Goal: Navigation & Orientation: Find specific page/section

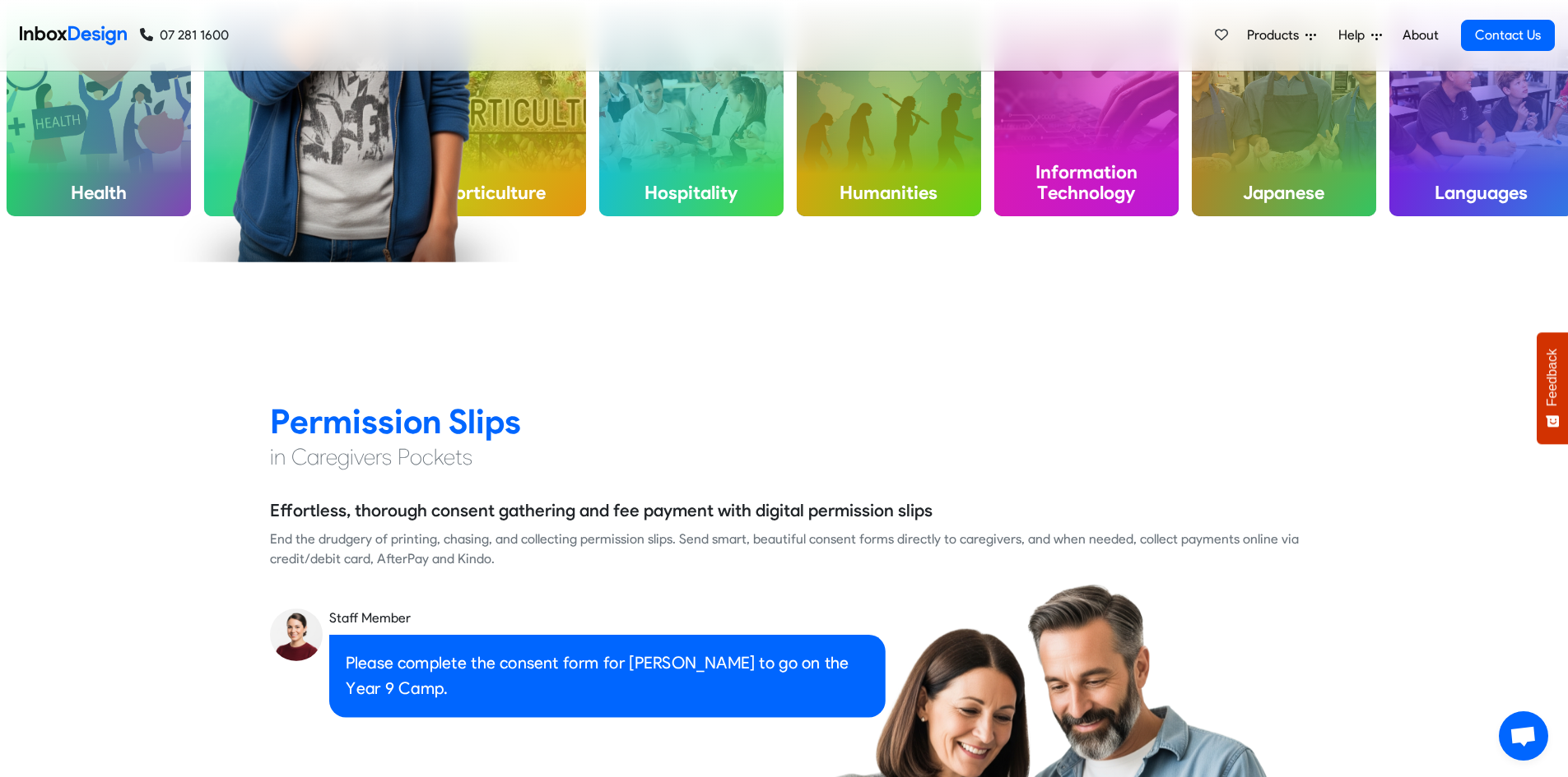
scroll to position [1480, 0]
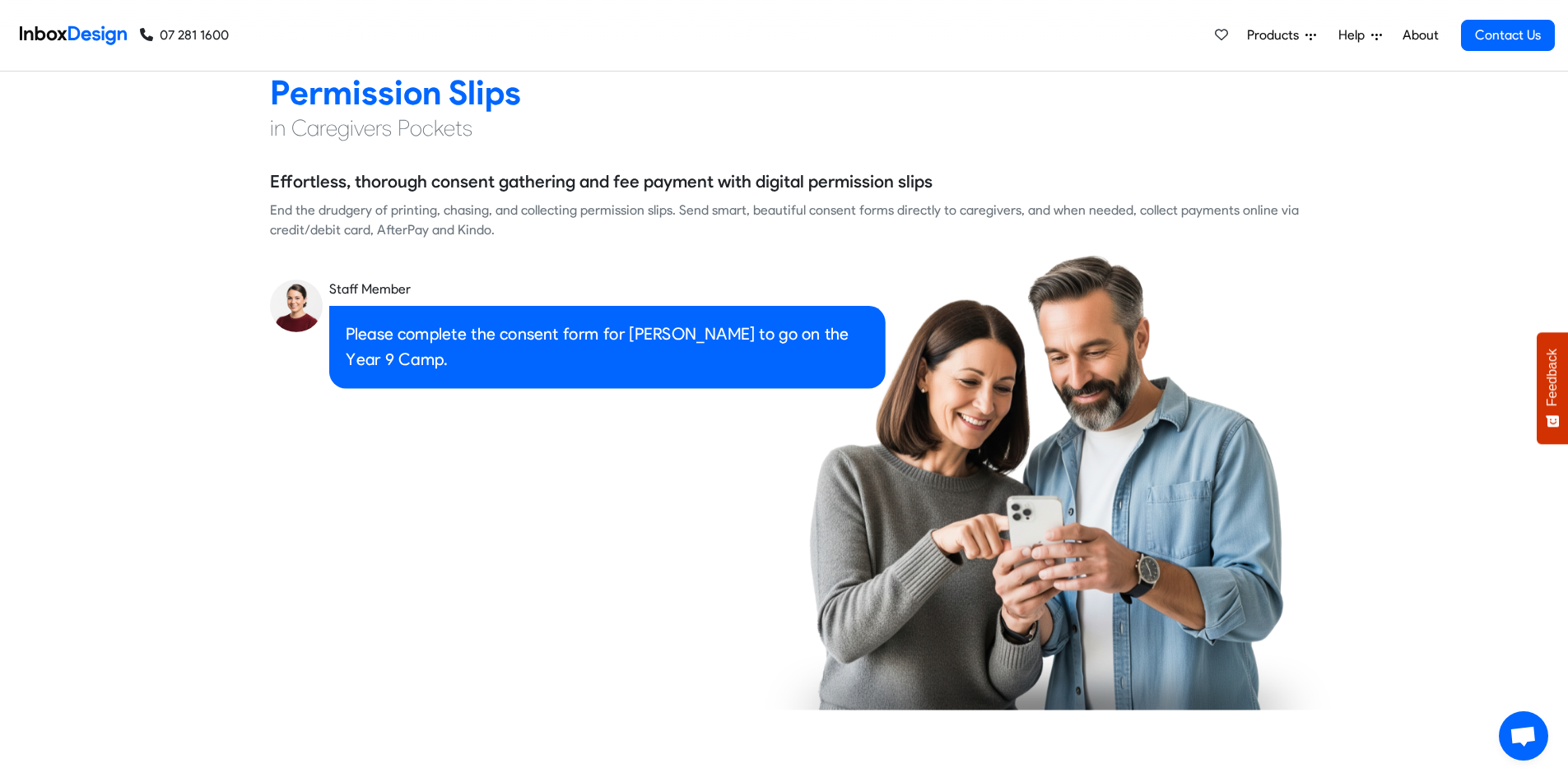
checkbox input "true"
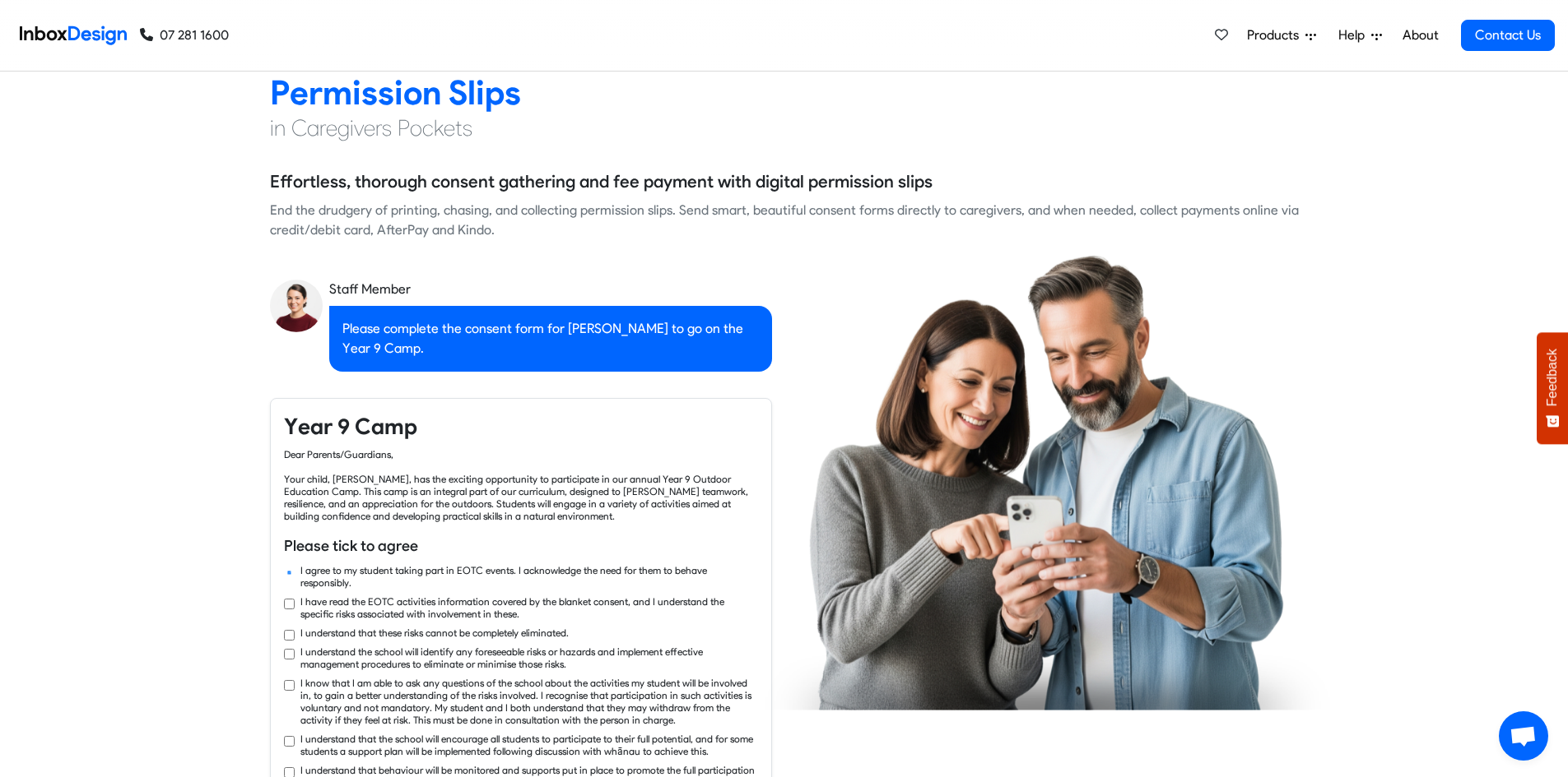
checkbox input "true"
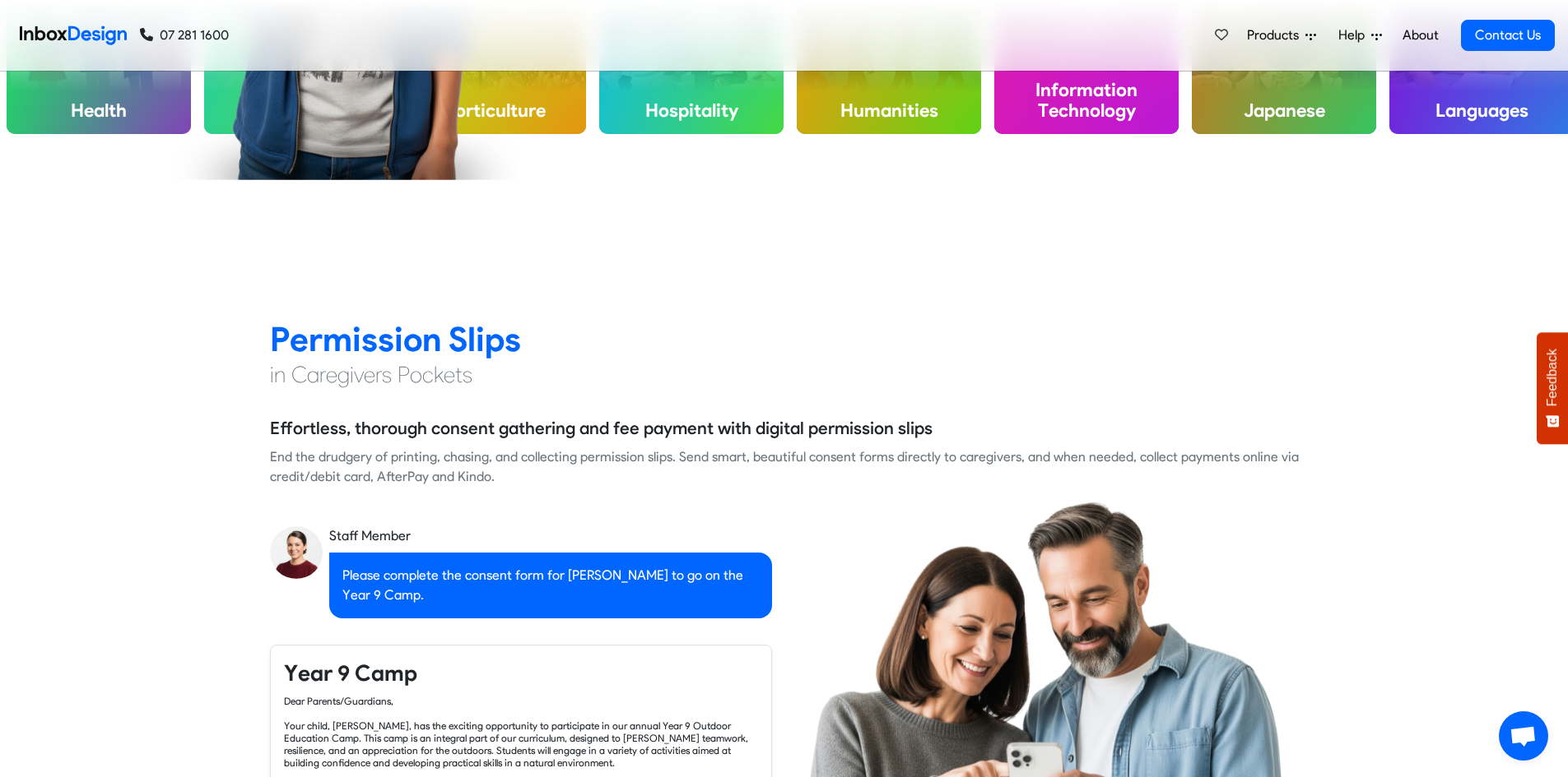
checkbox input "false"
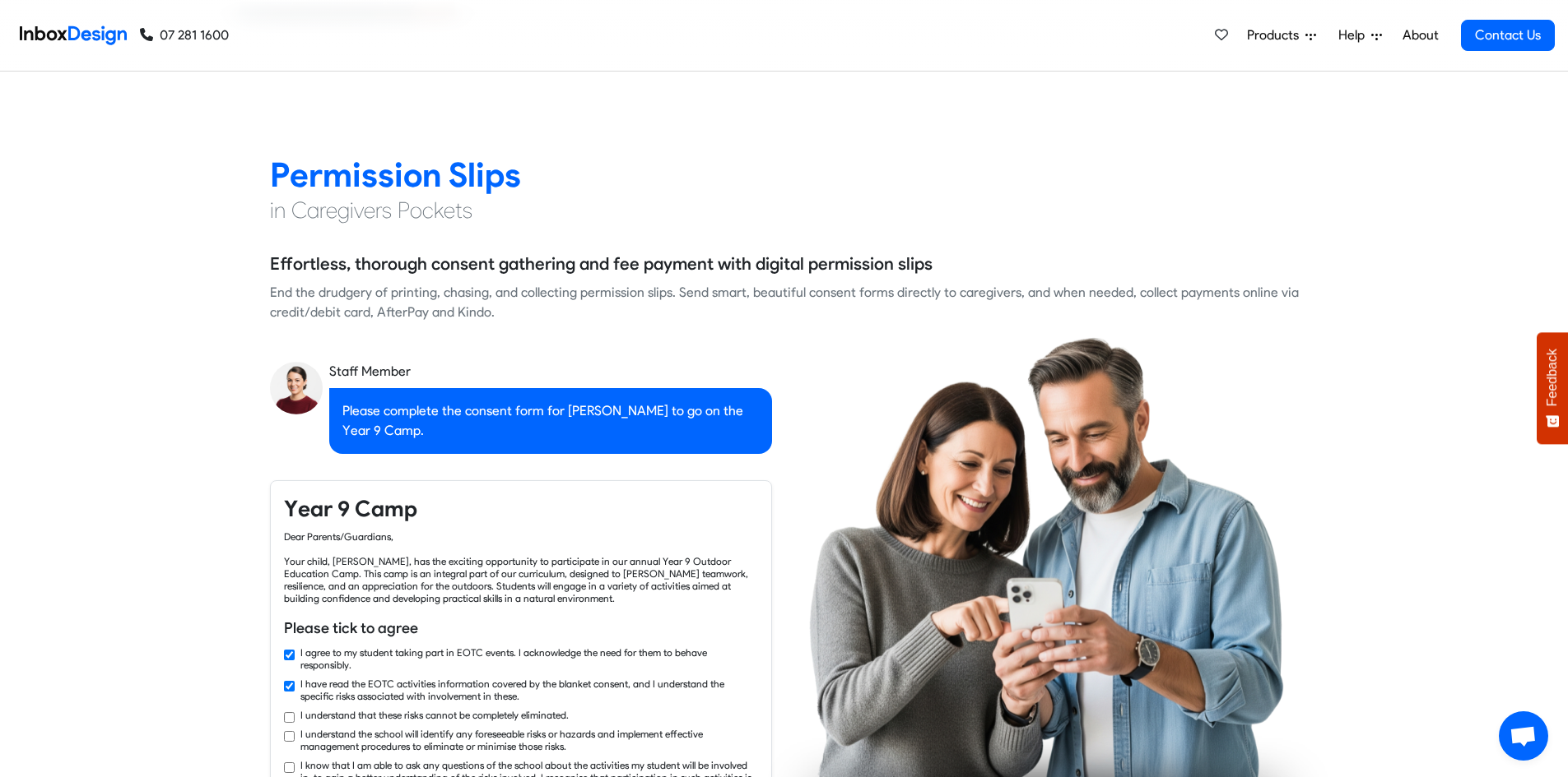
checkbox input "true"
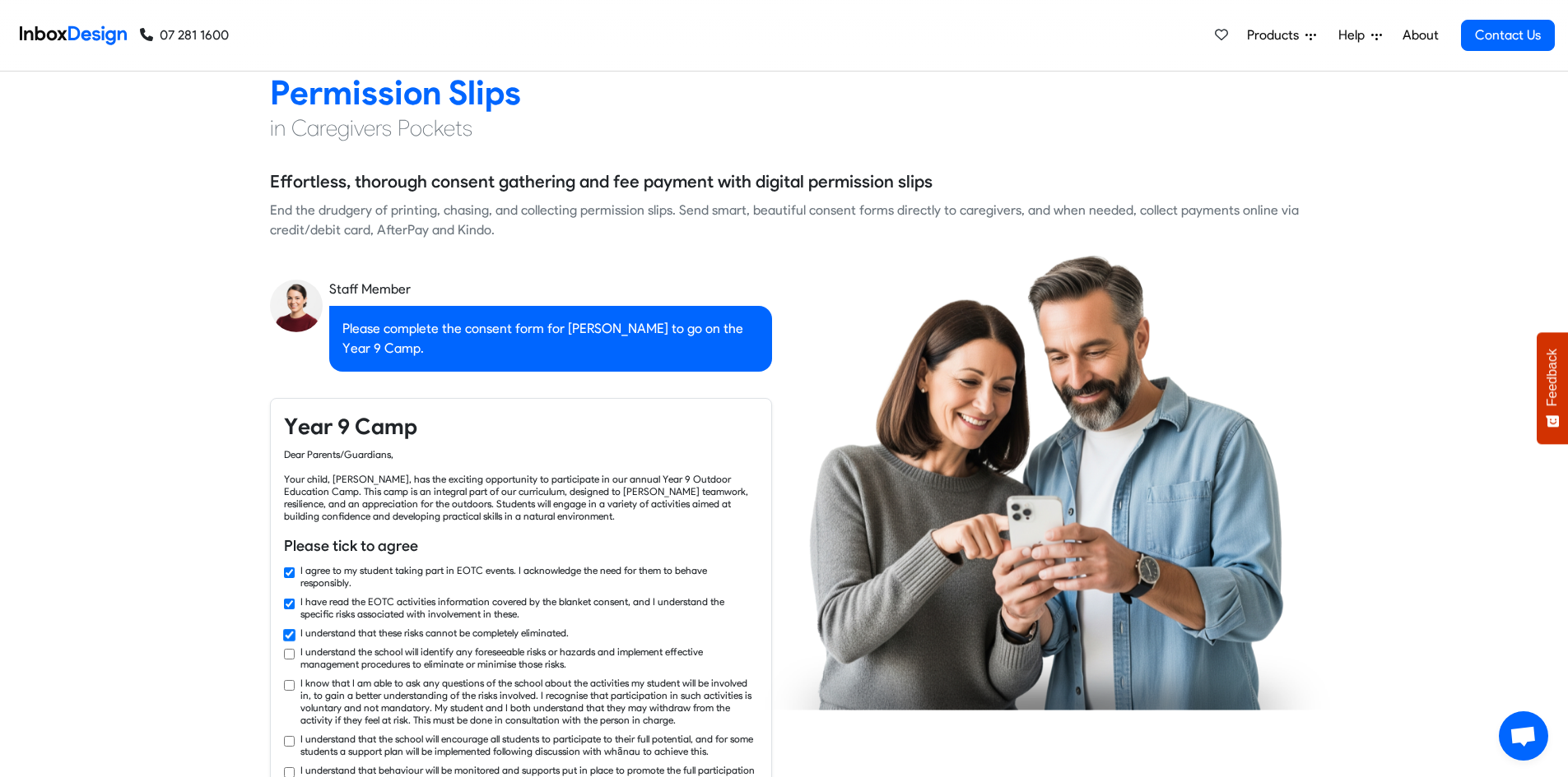
checkbox input "true"
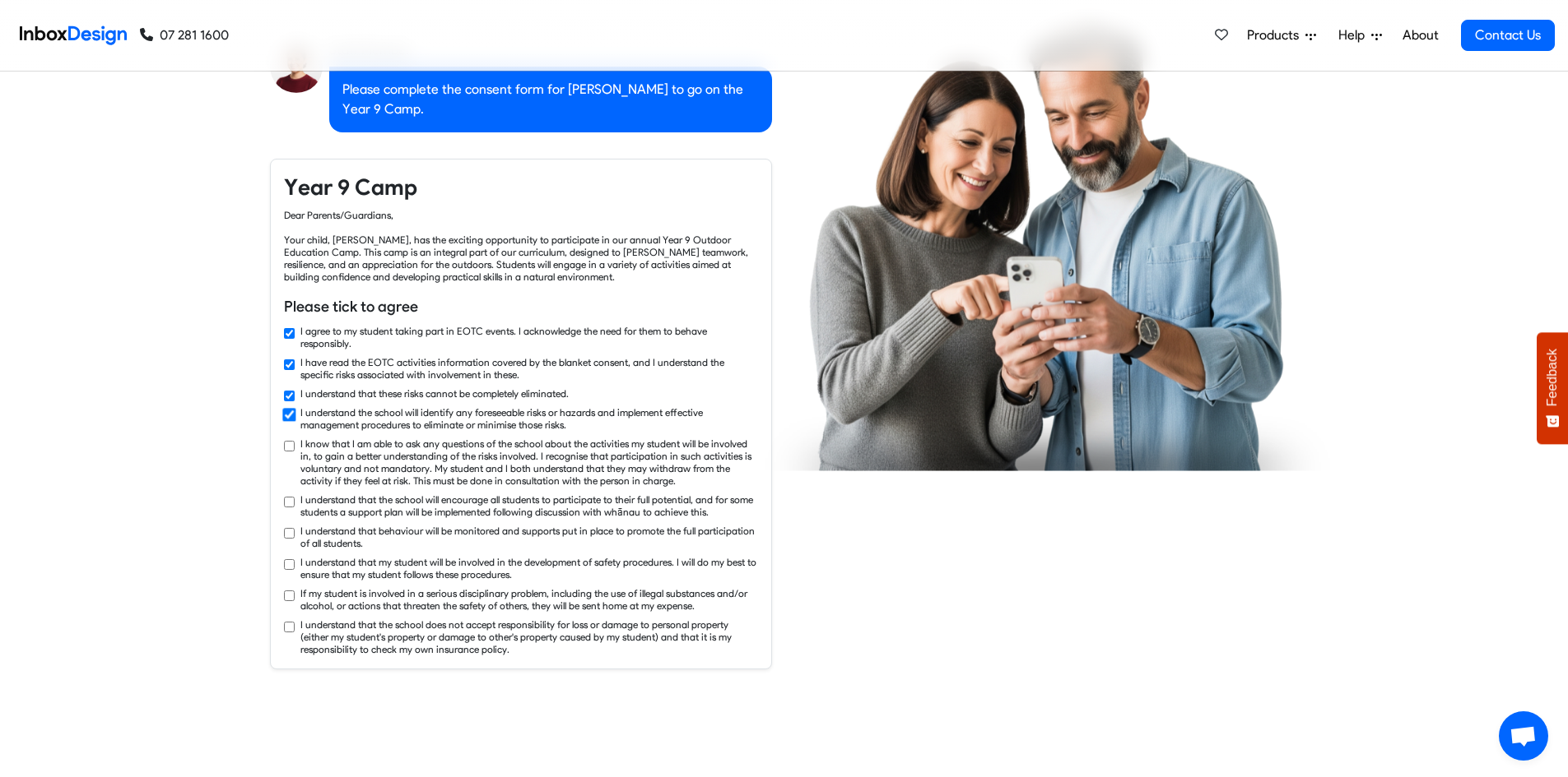
checkbox input "true"
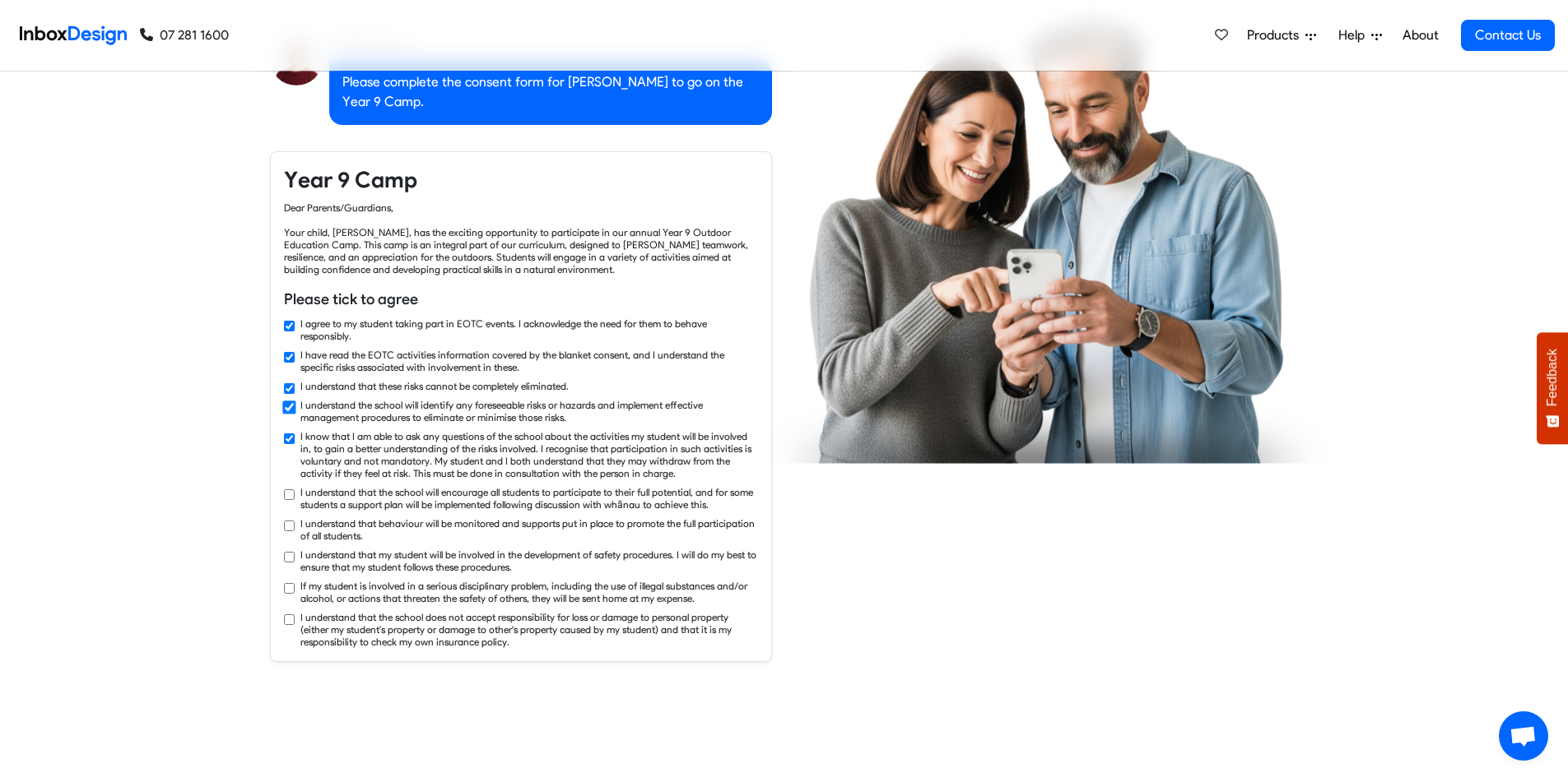
checkbox input "true"
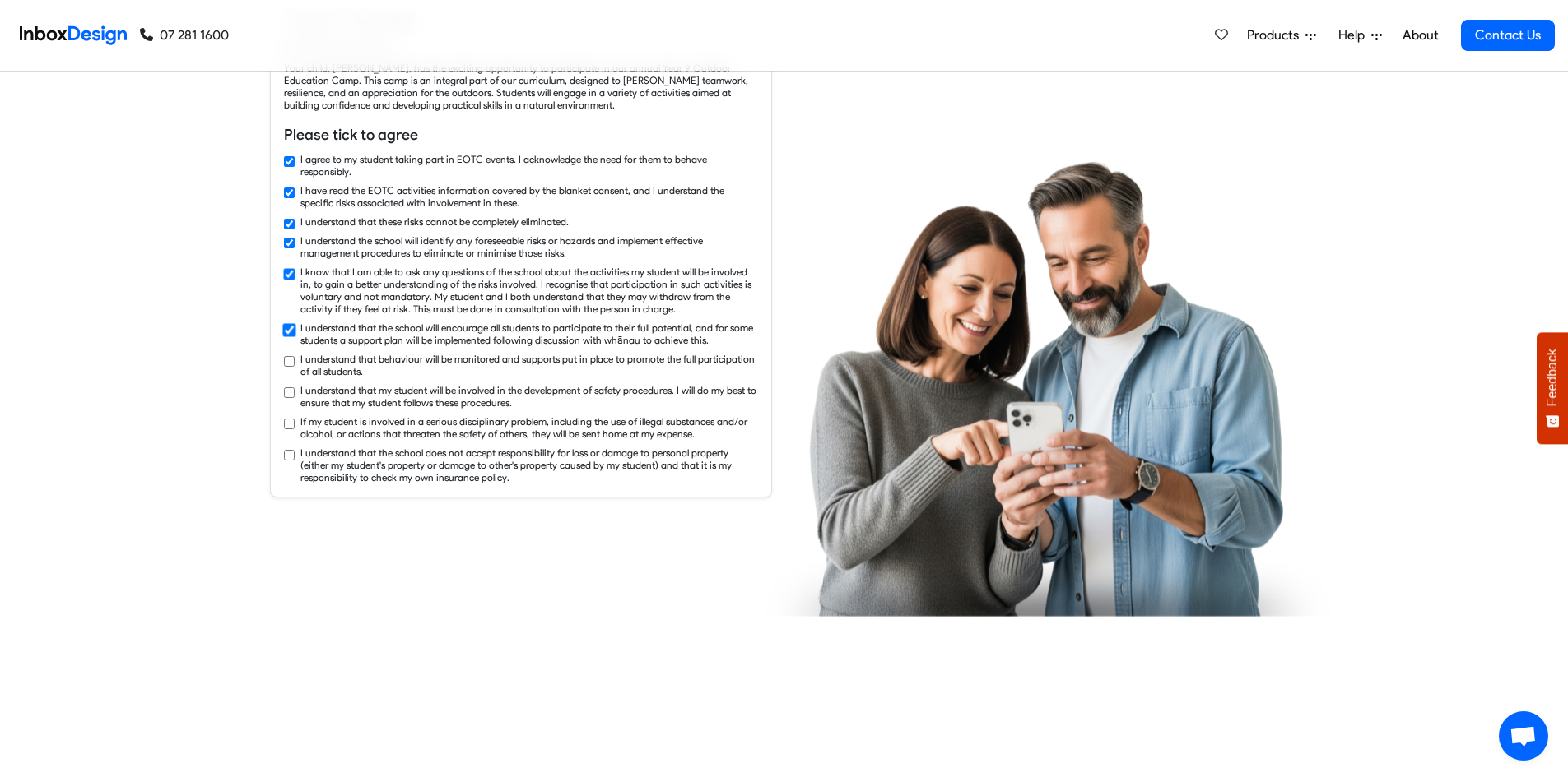
checkbox input "true"
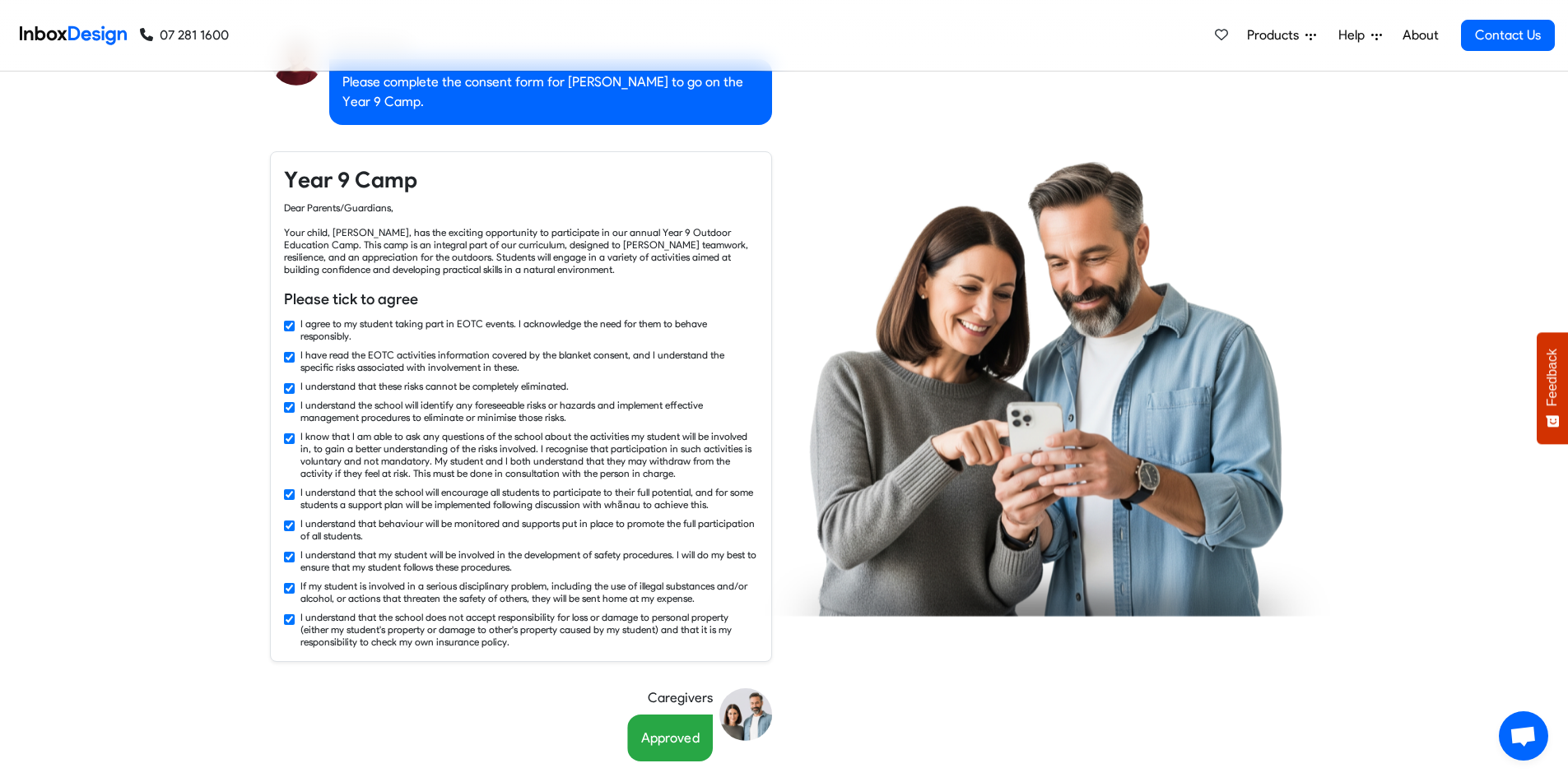
checkbox input "false"
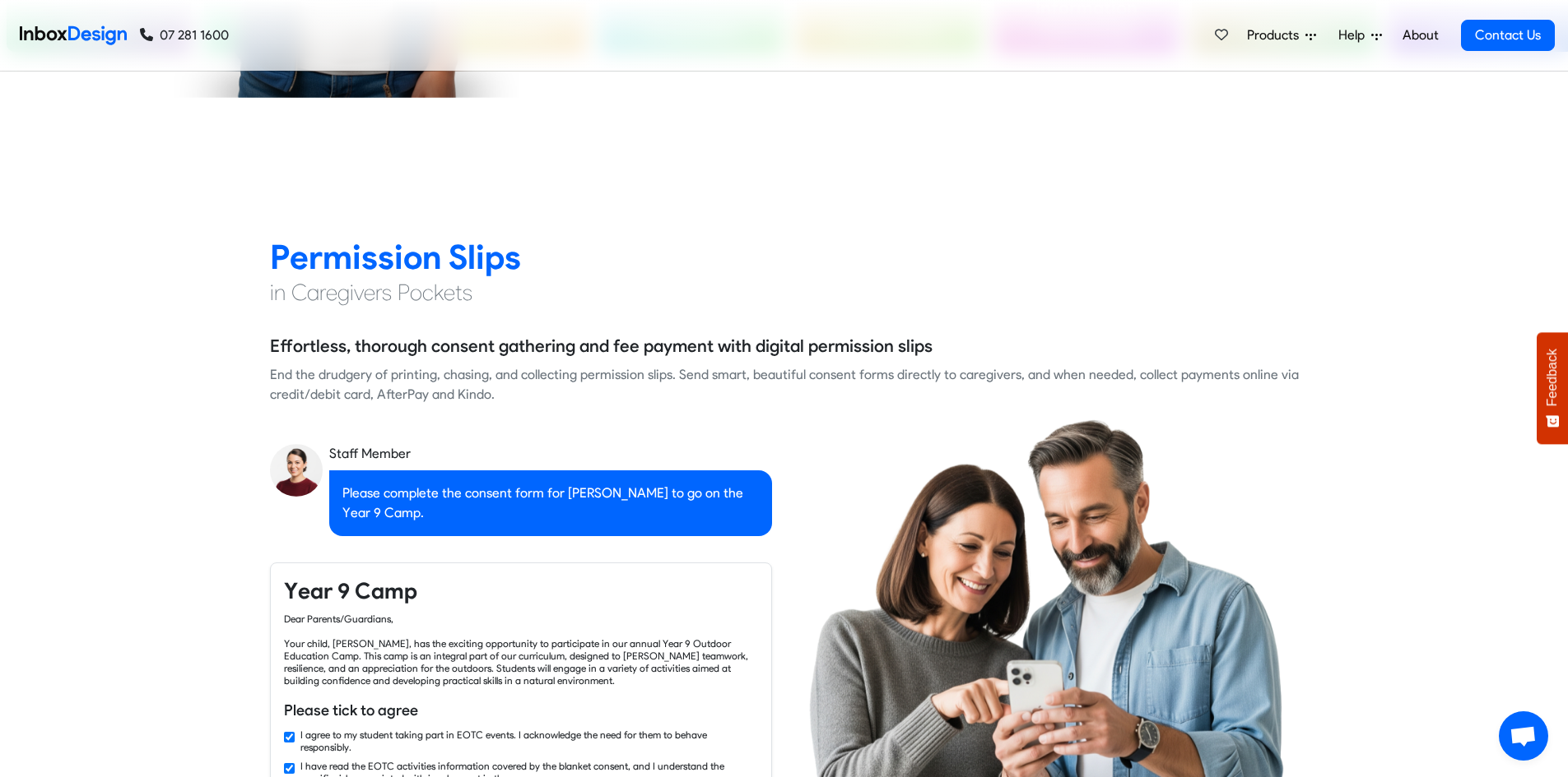
checkbox input "false"
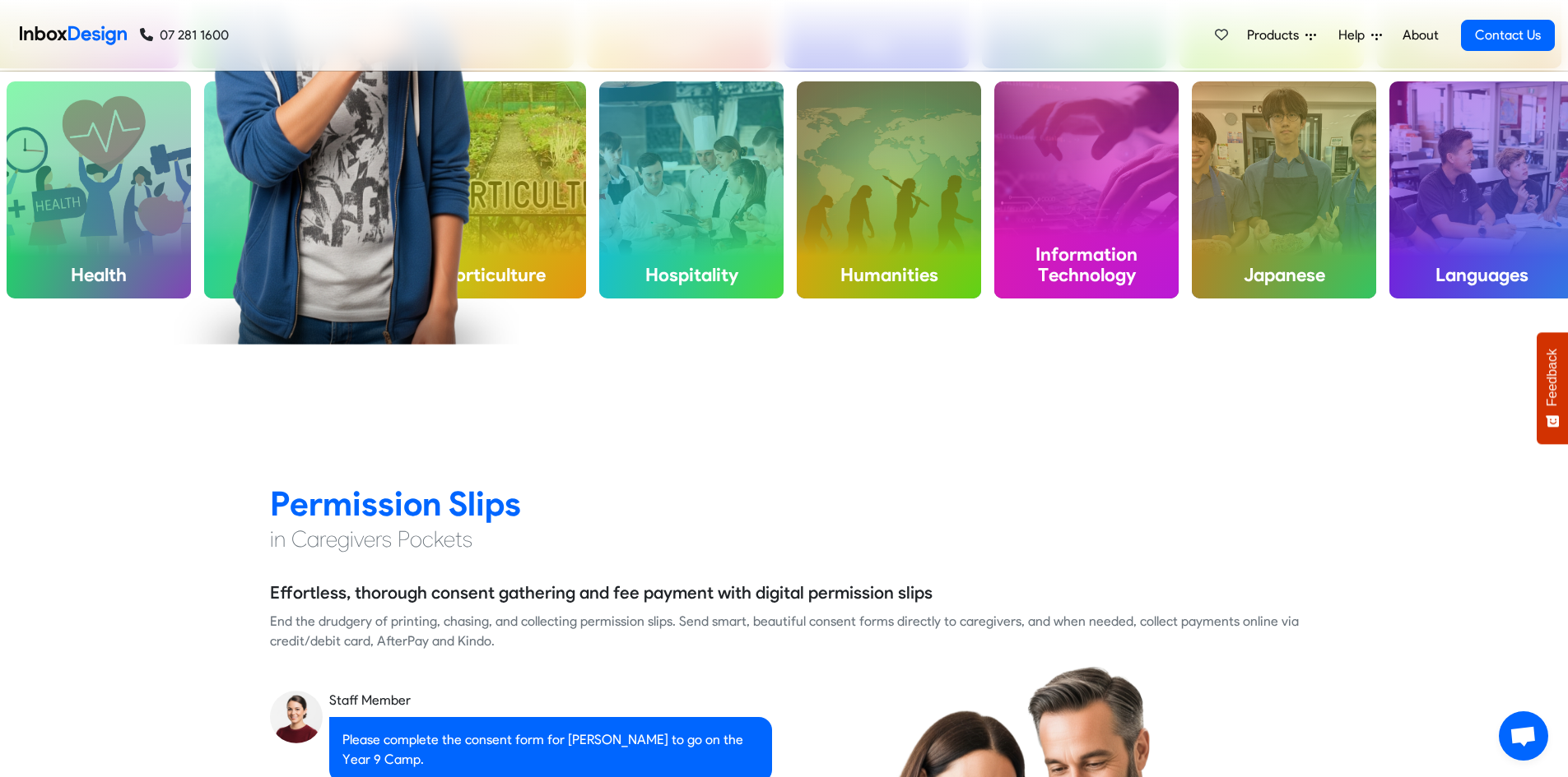
checkbox input "false"
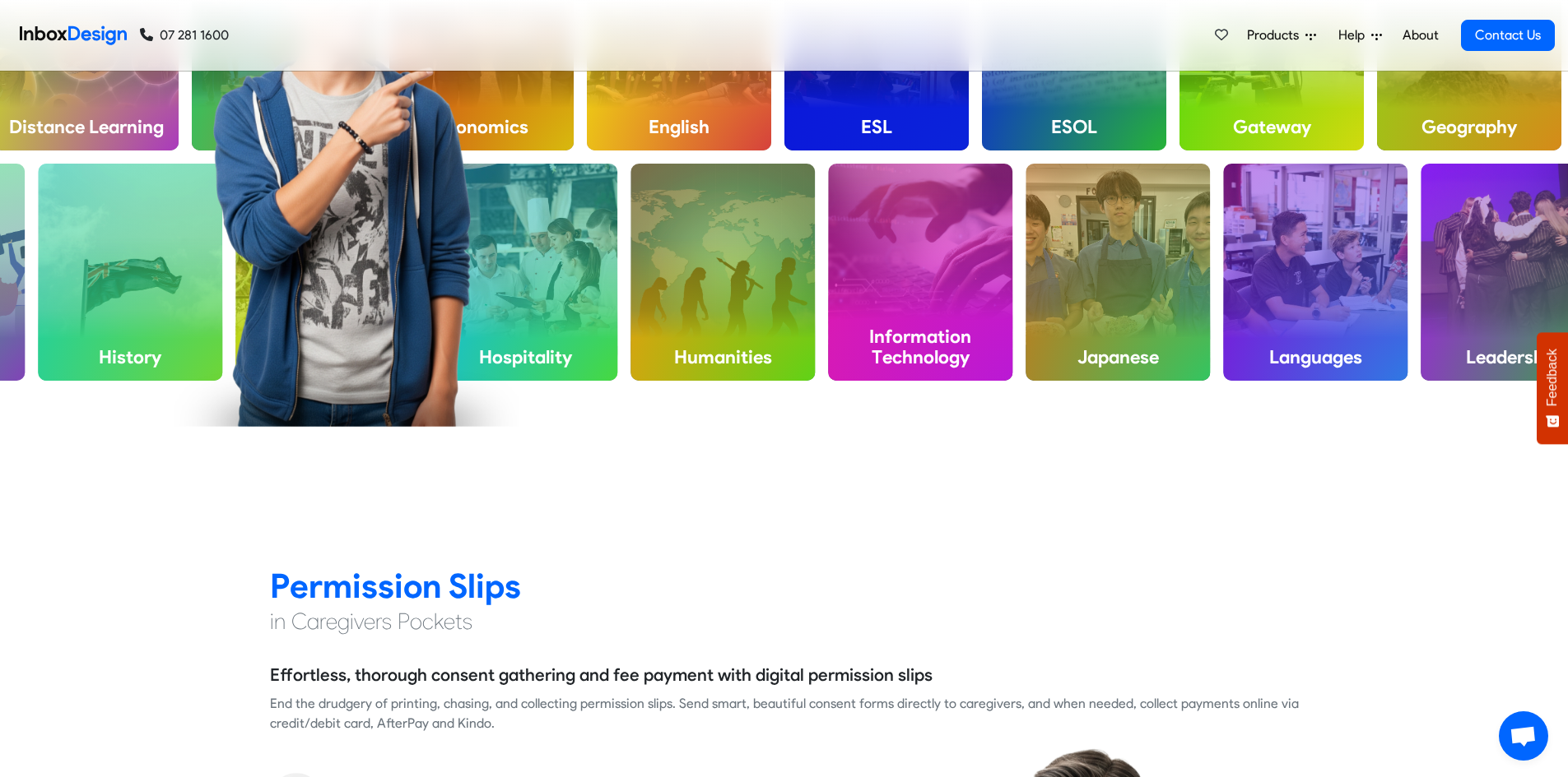
checkbox input "false"
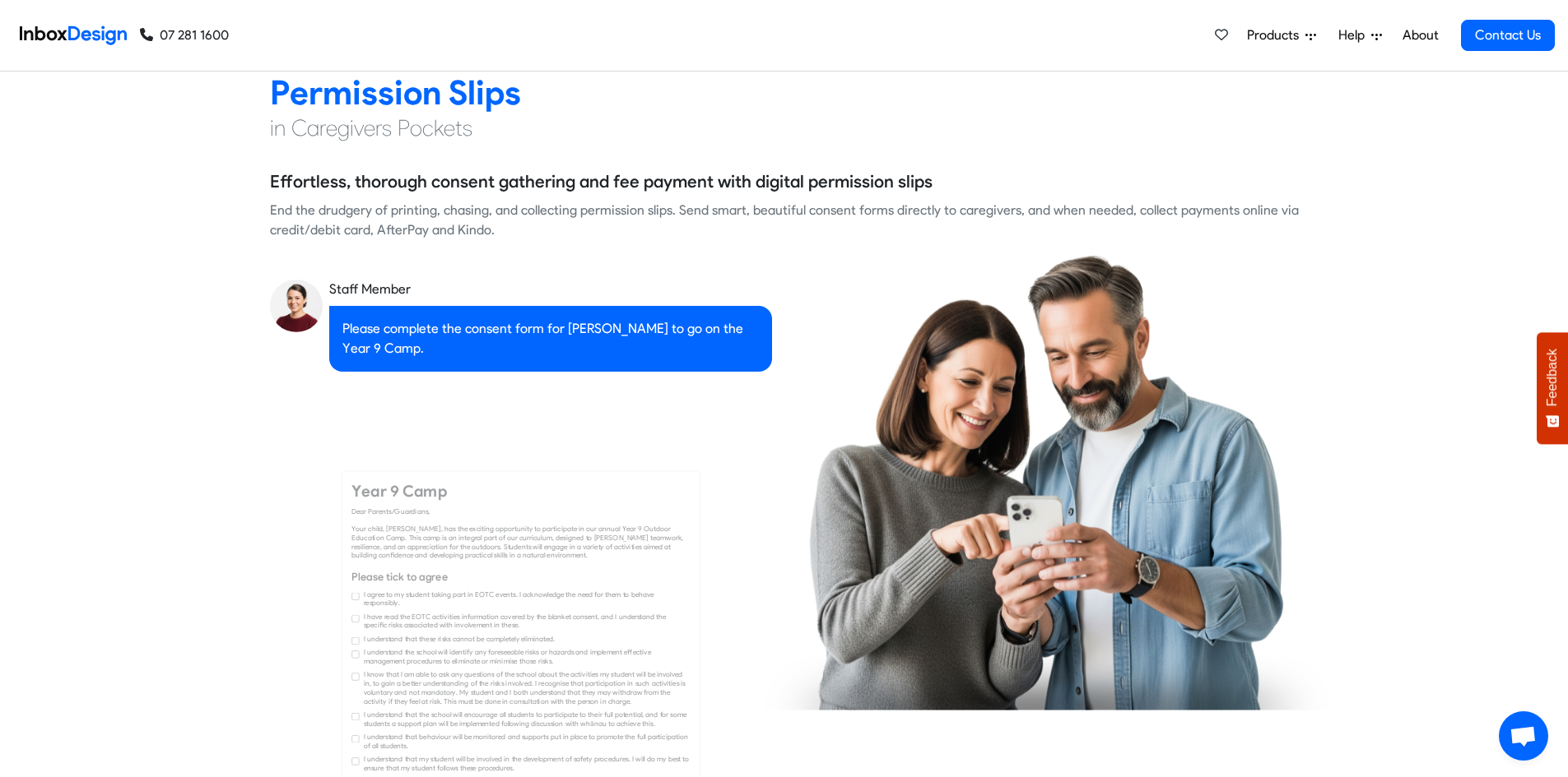
checkbox input "true"
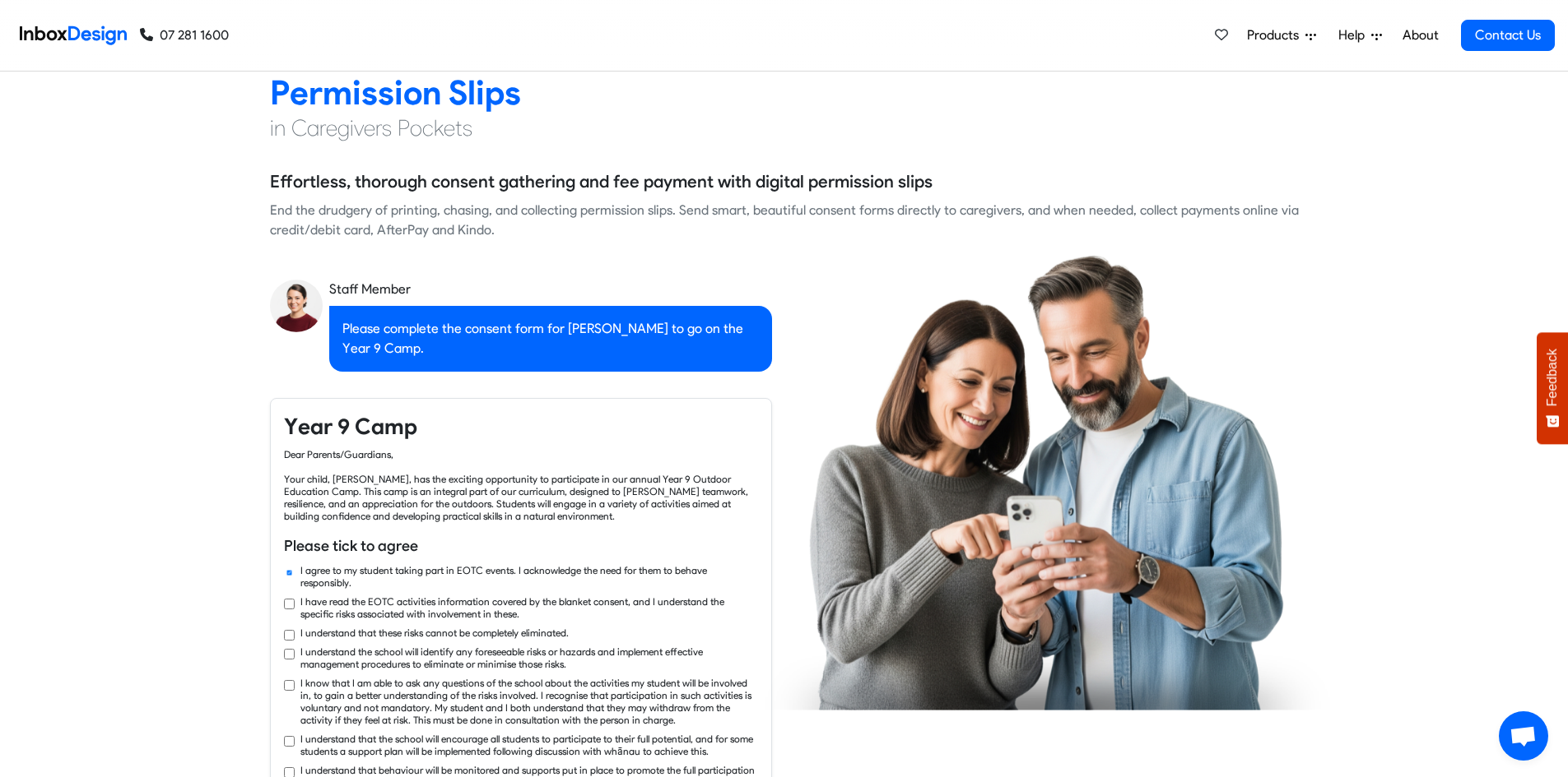
checkbox input "true"
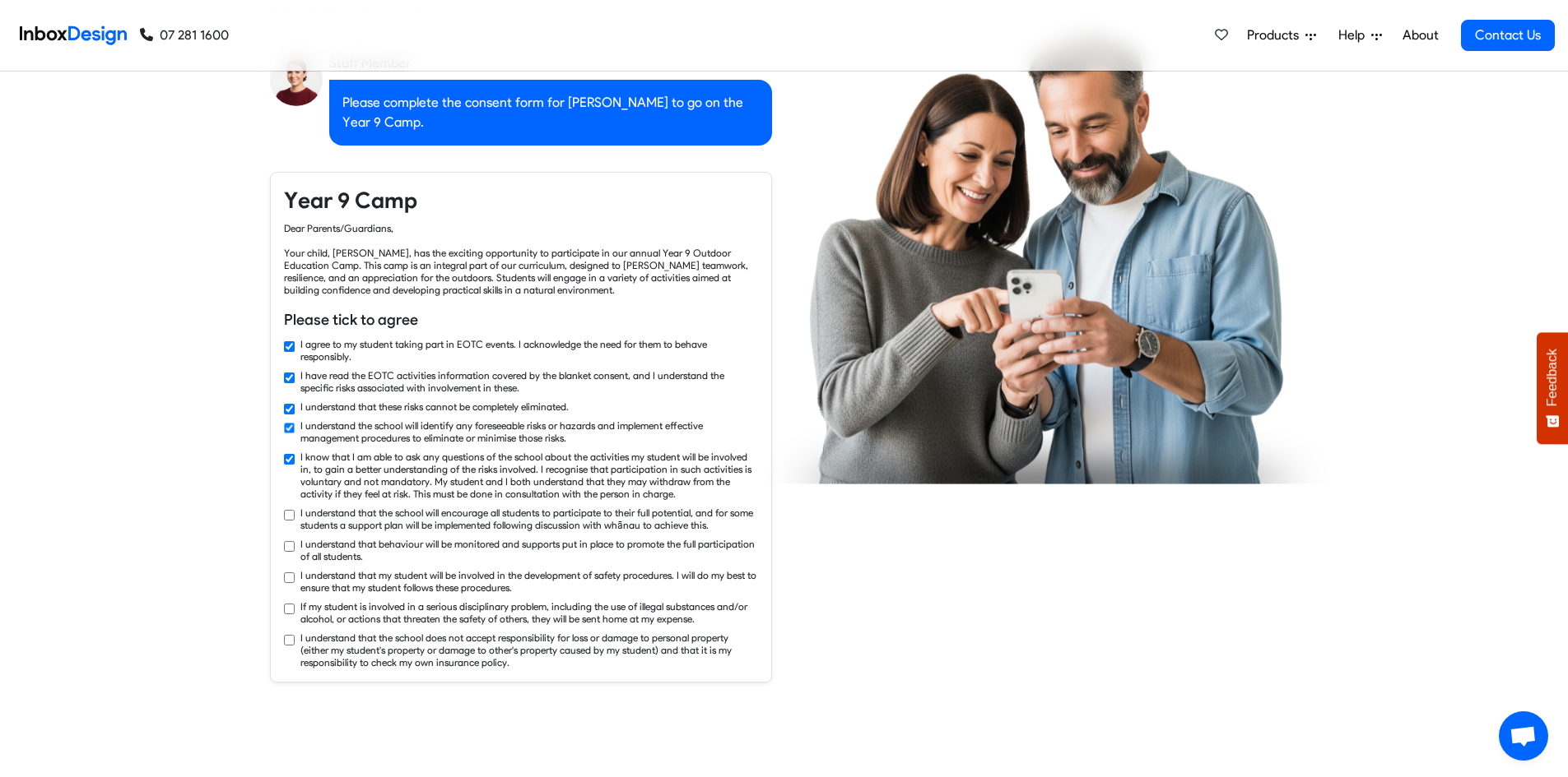
checkbox input "true"
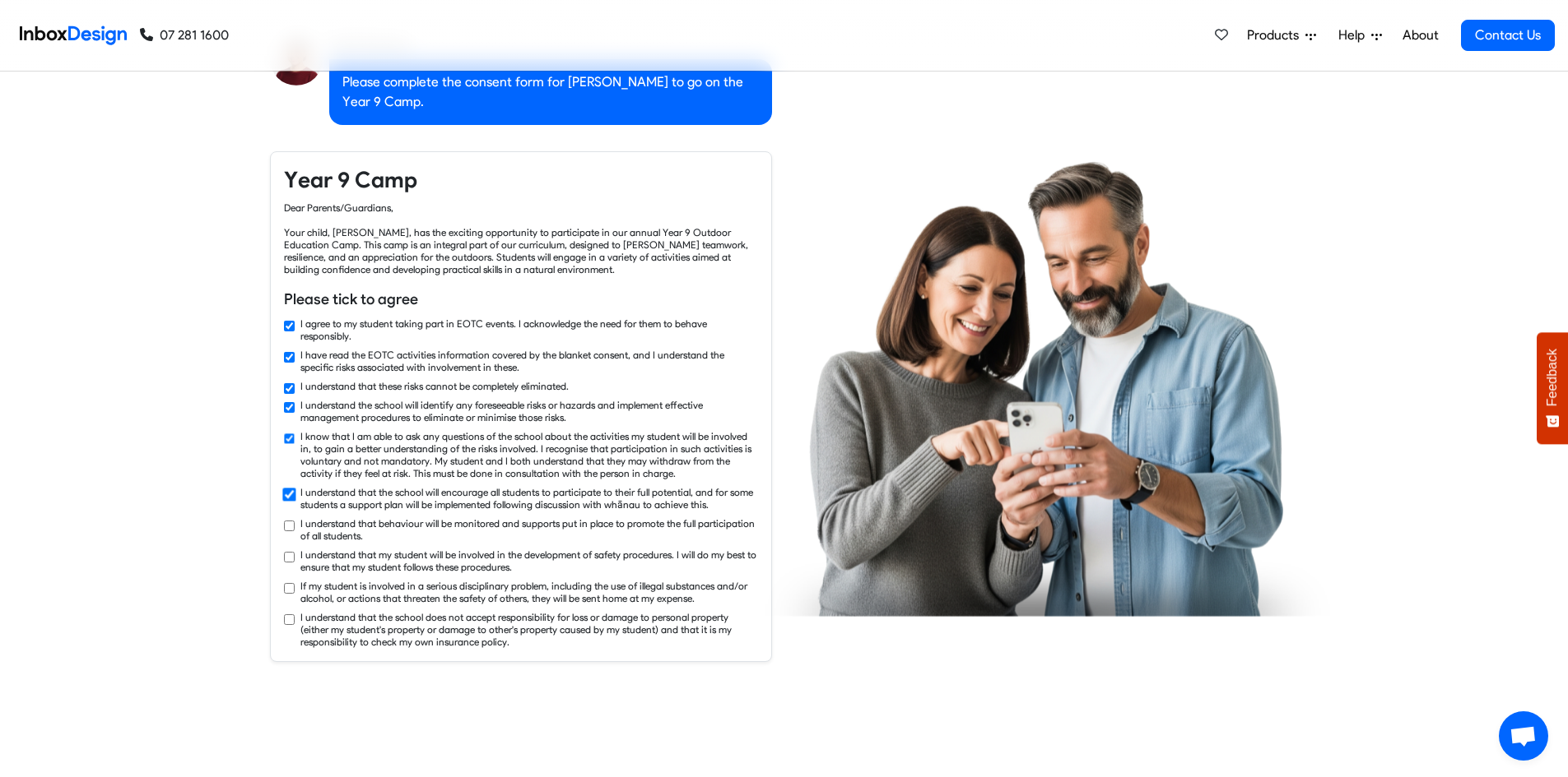
checkbox input "true"
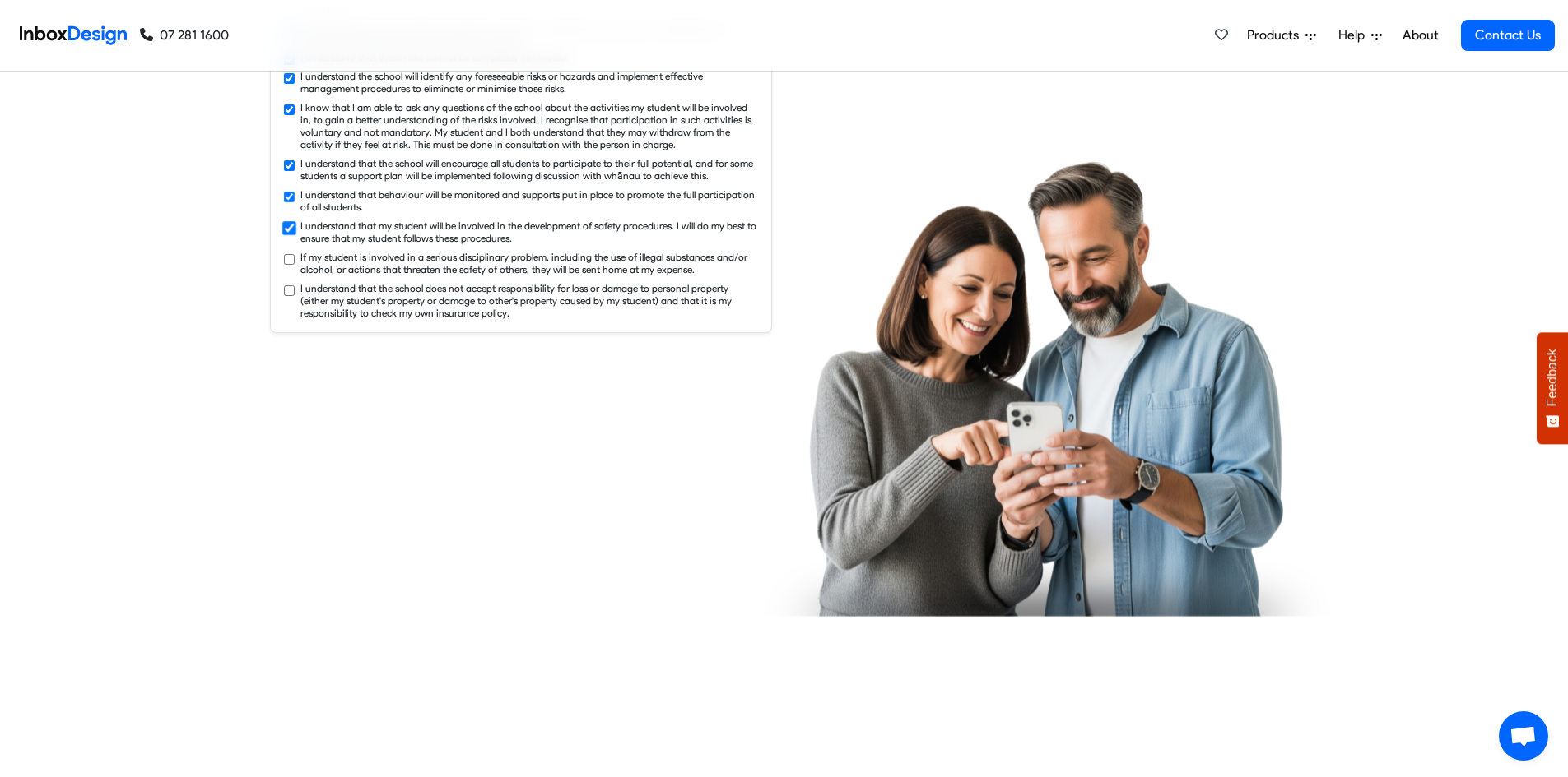
checkbox input "true"
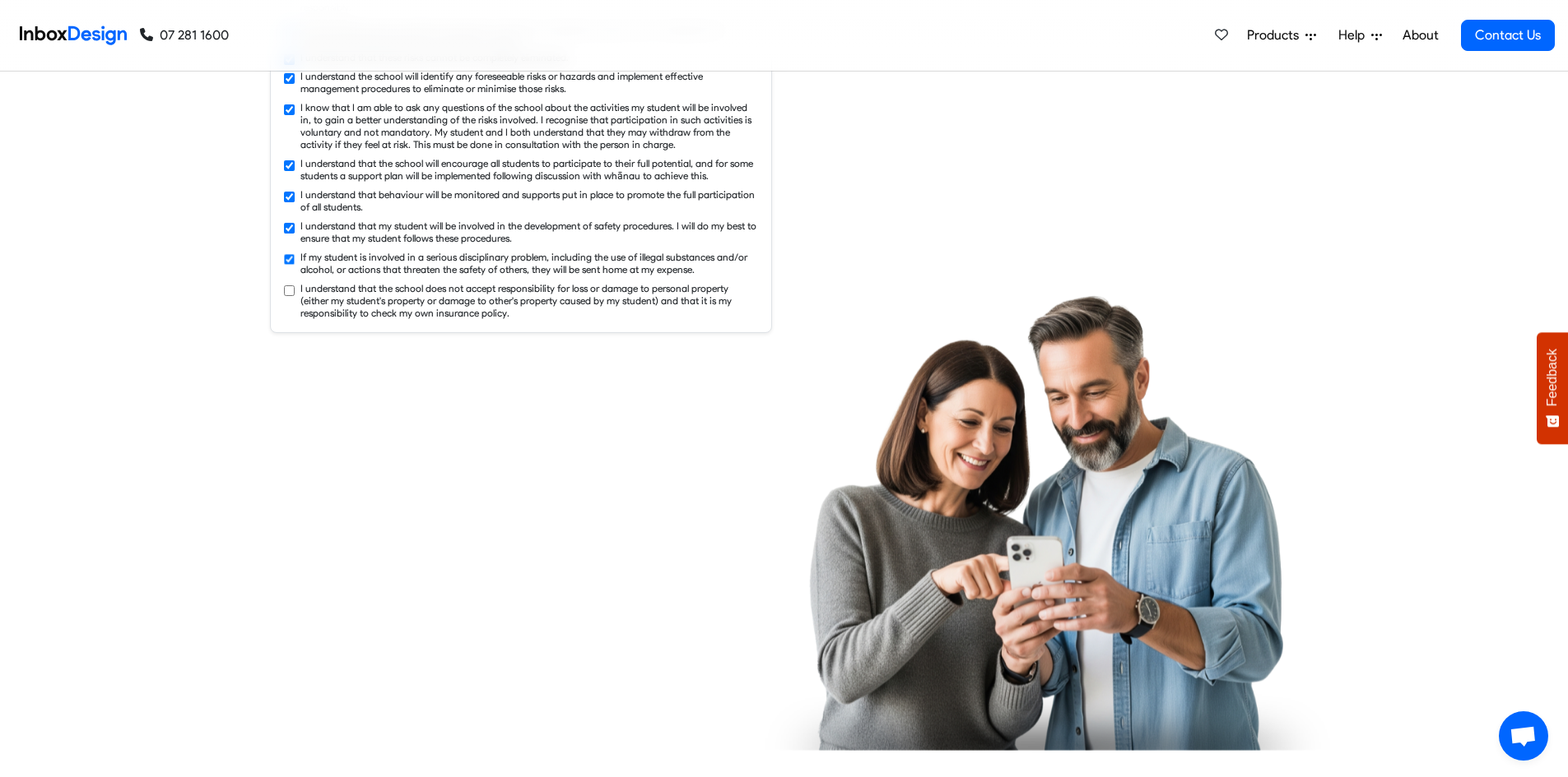
checkbox input "true"
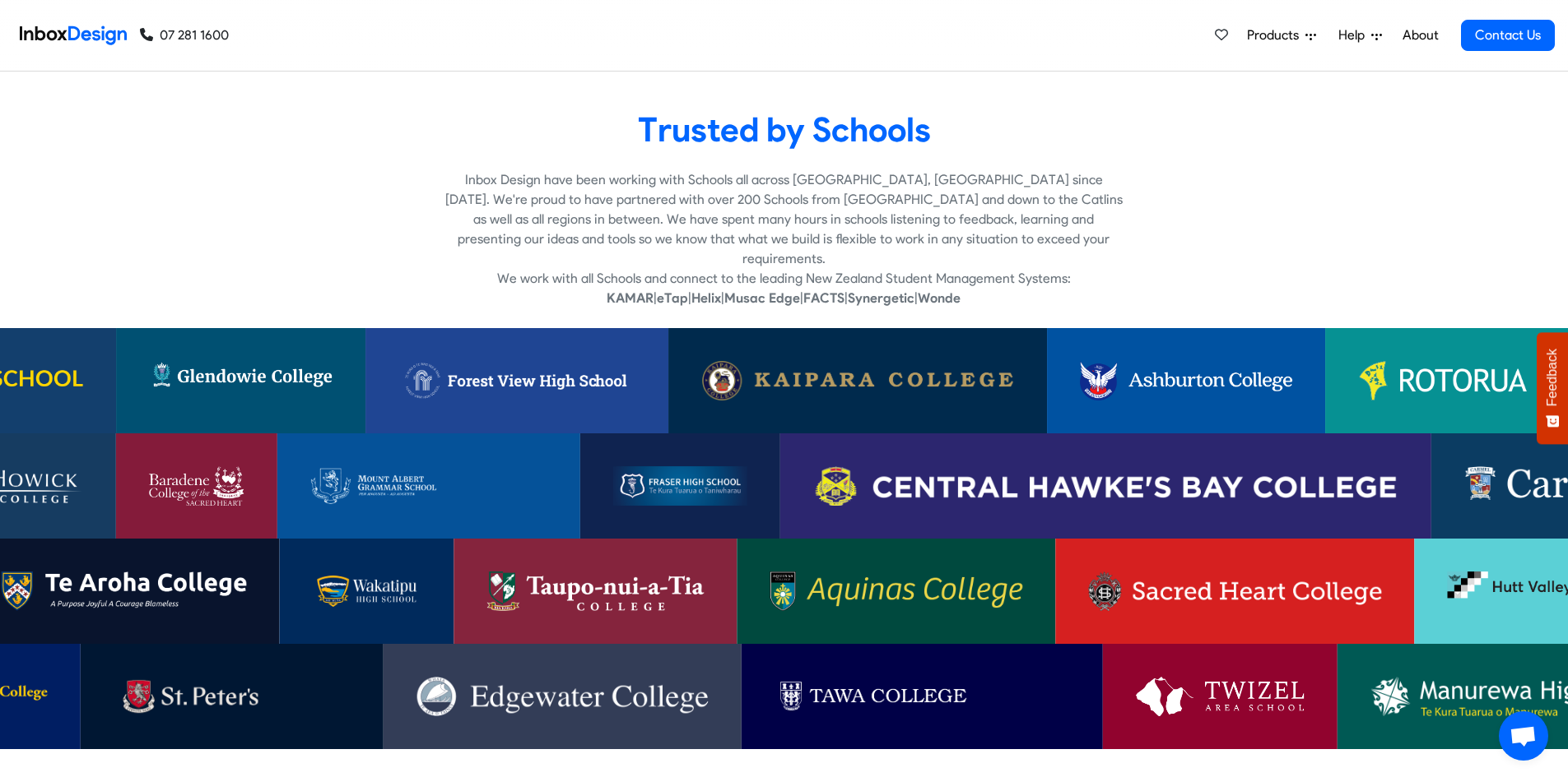
scroll to position [3537, 0]
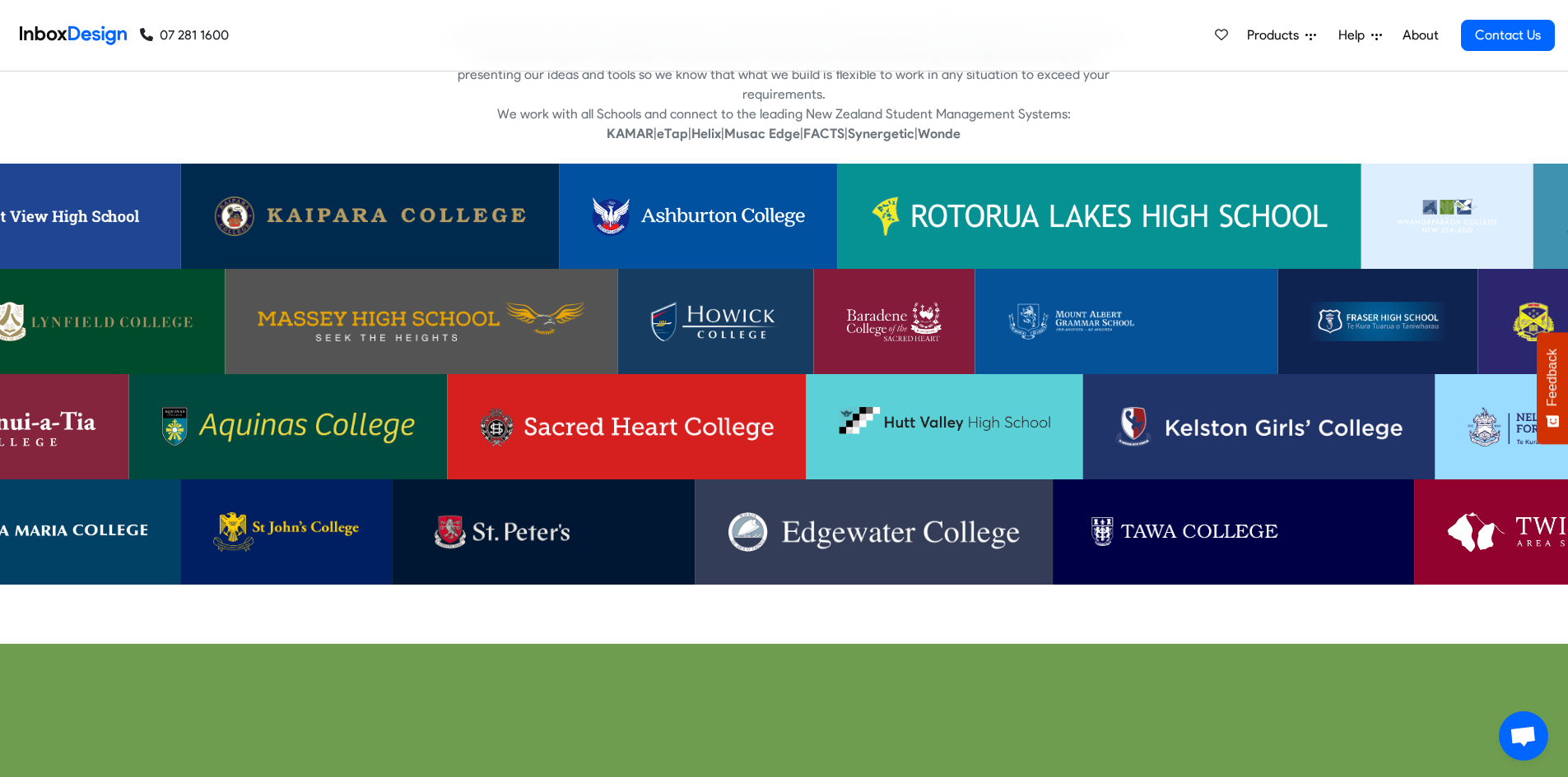
click at [587, 414] on img at bounding box center [626, 427] width 293 height 39
